Goal: Transaction & Acquisition: Purchase product/service

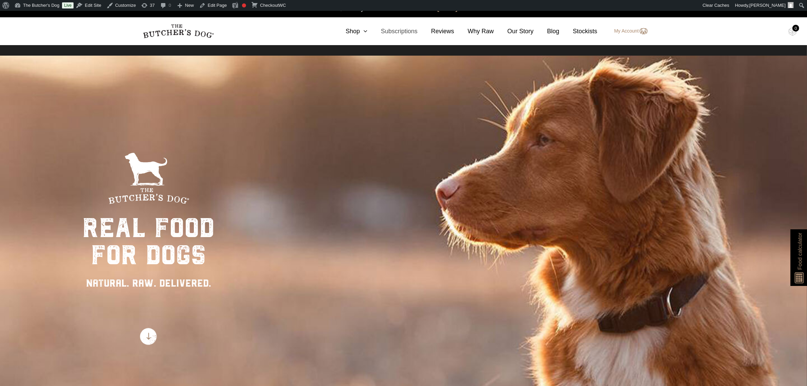
click at [373, 28] on link "Subscriptions" at bounding box center [392, 31] width 50 height 9
click at [364, 33] on link "Shop" at bounding box center [349, 31] width 35 height 9
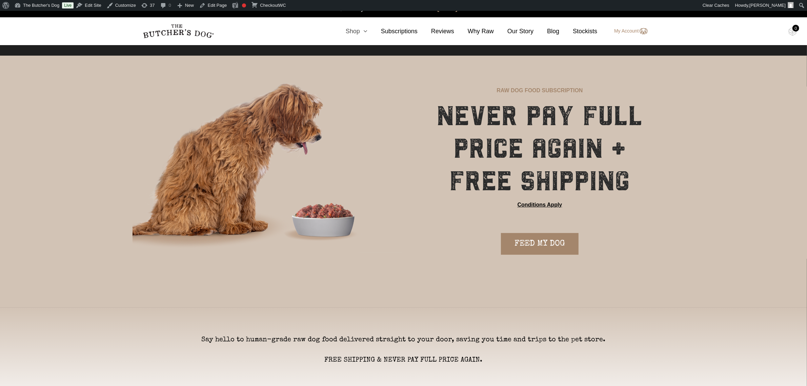
click at [367, 31] on icon at bounding box center [363, 31] width 7 height 6
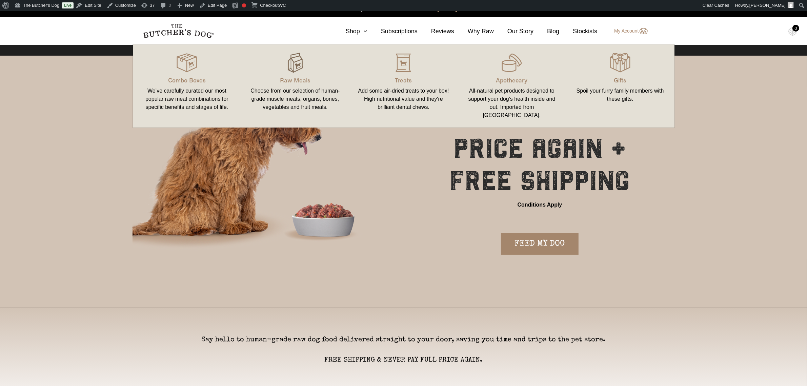
click at [290, 72] on img at bounding box center [295, 63] width 20 height 20
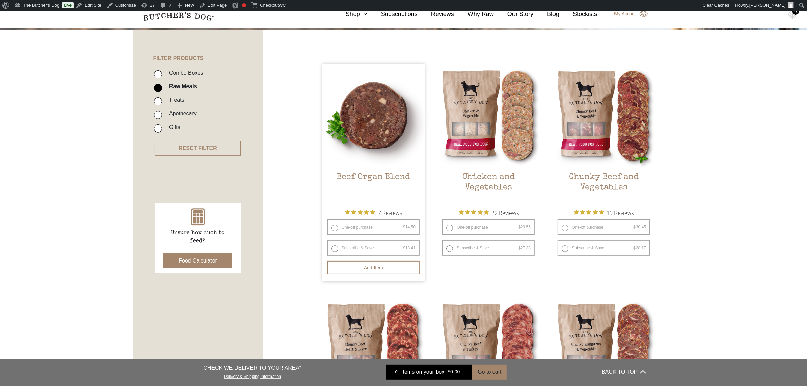
scroll to position [212, 0]
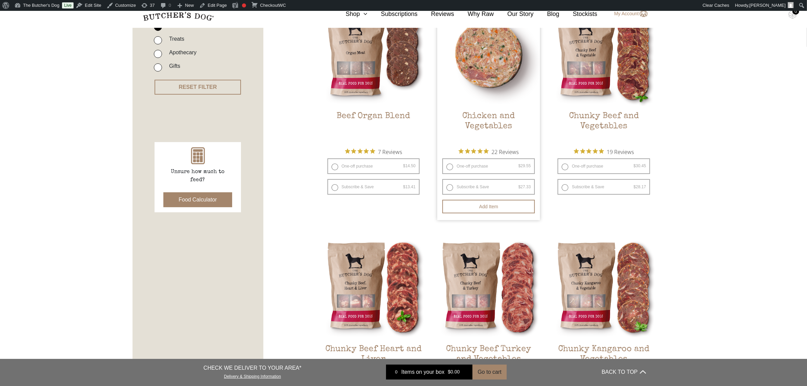
click at [482, 94] on img at bounding box center [488, 54] width 103 height 103
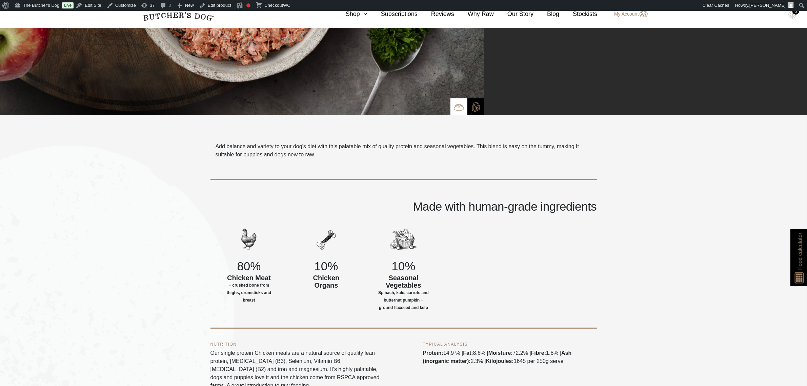
scroll to position [254, 0]
